Goal: Information Seeking & Learning: Learn about a topic

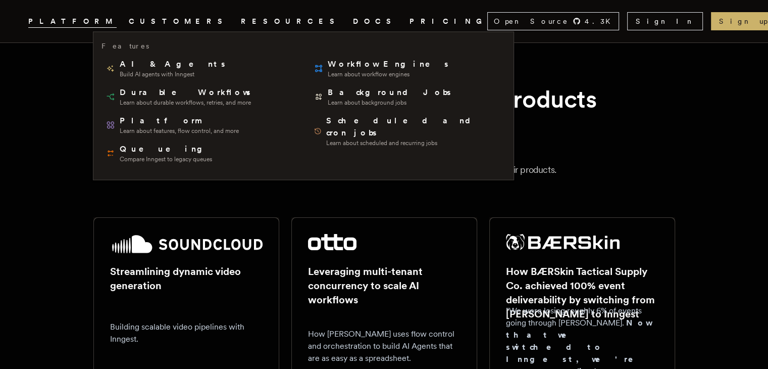
click at [117, 22] on span "PLATFORM" at bounding box center [72, 21] width 88 height 13
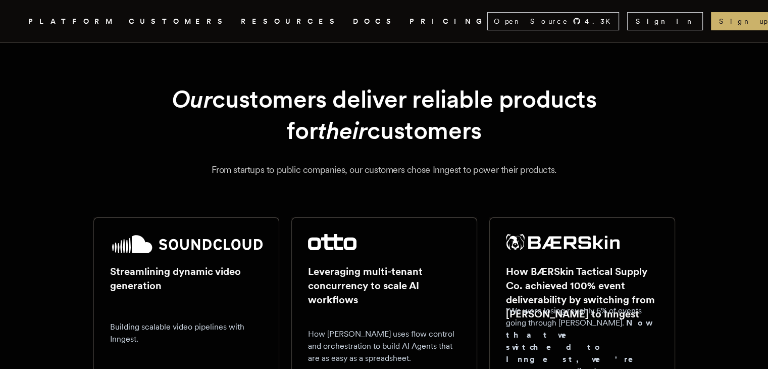
click at [353, 21] on link "DOCS" at bounding box center [375, 21] width 44 height 13
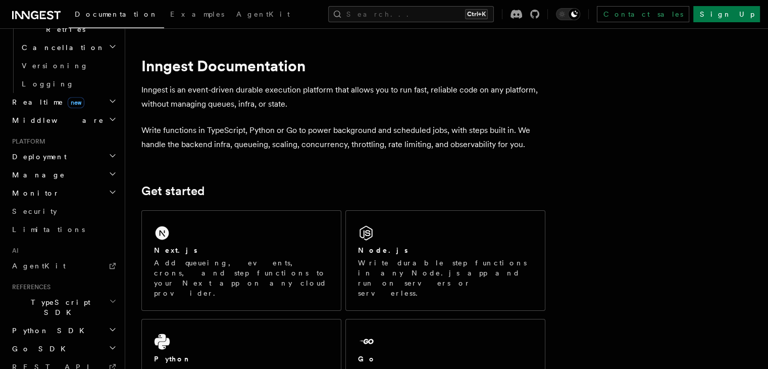
scroll to position [440, 0]
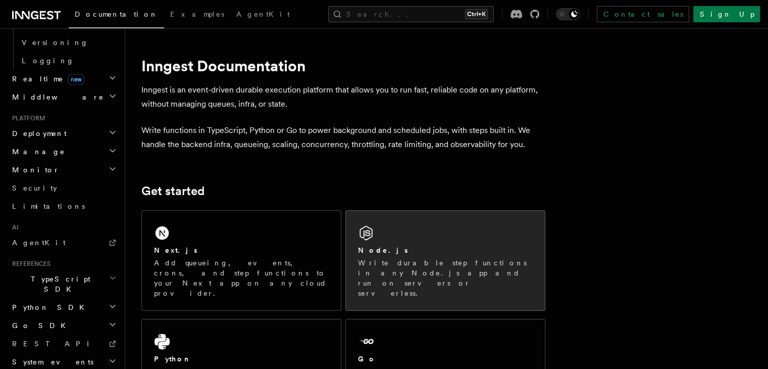
click at [396, 242] on div "Node.js Write durable step functions in any Node.js app and run on servers or s…" at bounding box center [445, 261] width 199 height 100
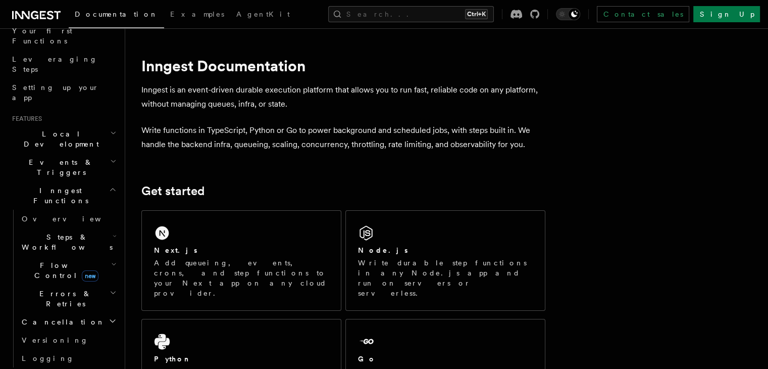
scroll to position [0, 0]
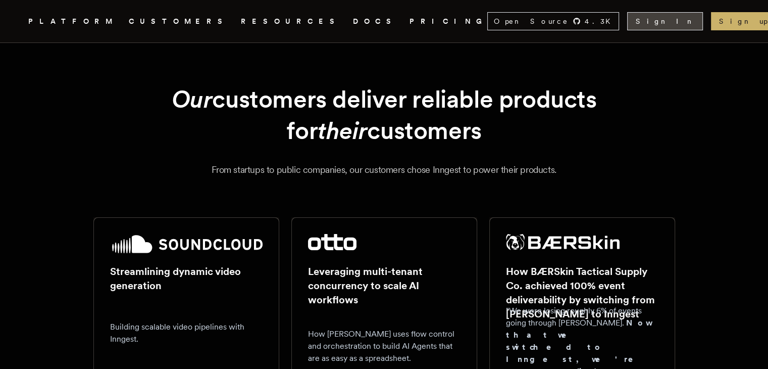
click at [668, 19] on link "Sign In" at bounding box center [665, 21] width 76 height 18
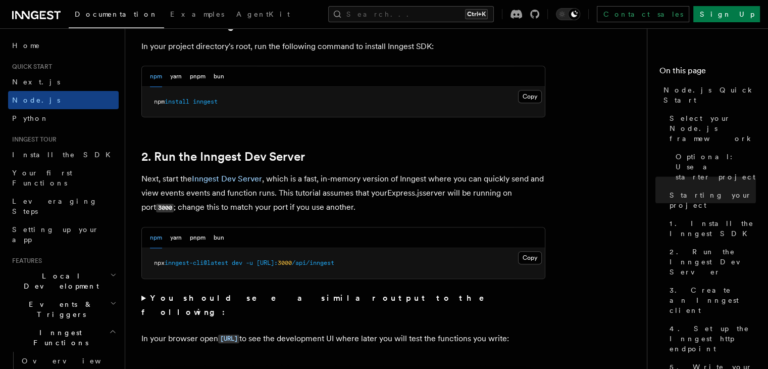
scroll to position [668, 0]
